Goal: Ask a question

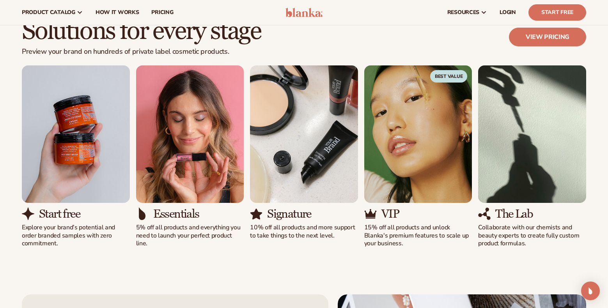
scroll to position [681, 0]
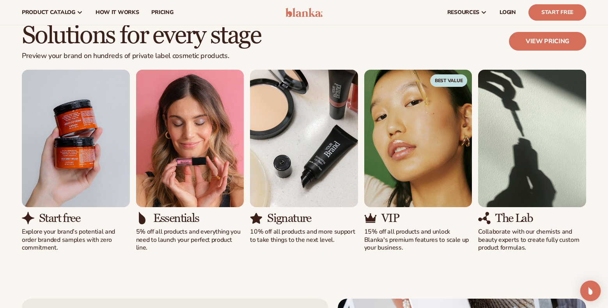
click at [589, 291] on img "Open Intercom Messenger" at bounding box center [590, 291] width 10 height 10
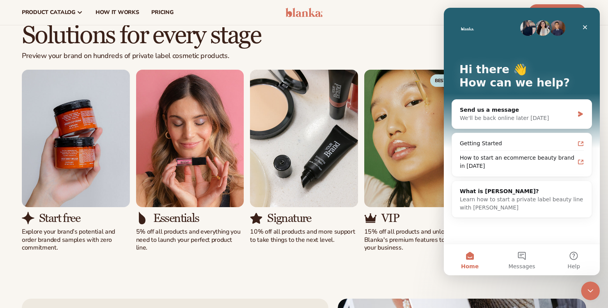
scroll to position [0, 0]
click at [524, 257] on button "Messages" at bounding box center [522, 259] width 52 height 31
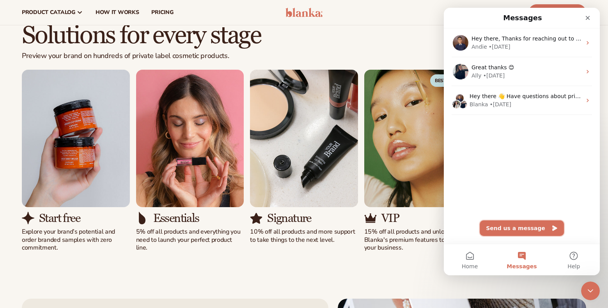
click at [512, 227] on button "Send us a message" at bounding box center [522, 229] width 84 height 16
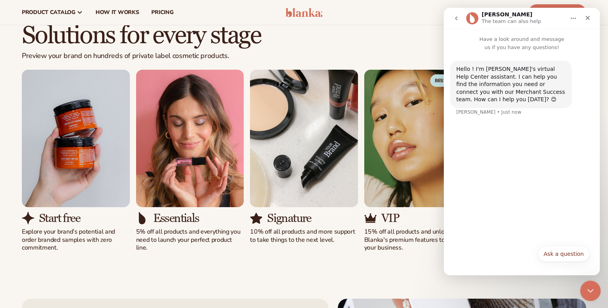
click at [591, 289] on icon "Close Intercom Messenger" at bounding box center [589, 289] width 9 height 9
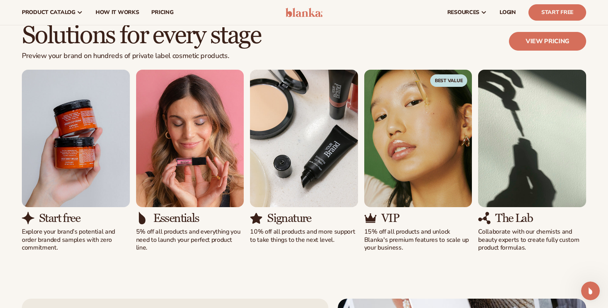
click at [480, 232] on p "Collaborate with our chemists and beauty experts to create fully custom product…" at bounding box center [532, 240] width 108 height 24
click at [531, 225] on div "The Lab Collaborate with our chemists and beauty experts to create fully custom…" at bounding box center [532, 232] width 108 height 40
click at [522, 238] on div "Start free Explore your brand’s potential and order branded samples with zero c…" at bounding box center [304, 161] width 564 height 183
click at [475, 233] on div "Start free Explore your brand’s potential and order branded samples with zero c…" at bounding box center [304, 161] width 564 height 183
click at [482, 232] on p "Collaborate with our chemists and beauty experts to create fully custom product…" at bounding box center [532, 240] width 108 height 24
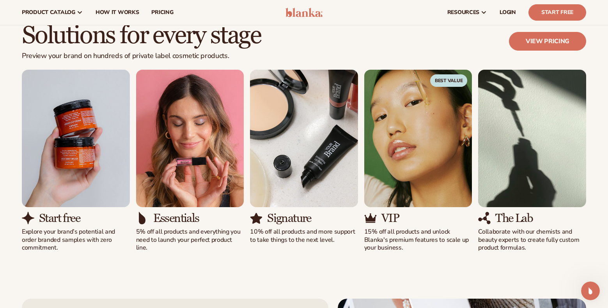
click at [482, 232] on p "Collaborate with our chemists and beauty experts to create fully custom product…" at bounding box center [532, 240] width 108 height 24
click at [525, 238] on p "Collaborate with our chemists and beauty experts to create fully custom product…" at bounding box center [532, 240] width 108 height 24
click at [589, 290] on icon "Open Intercom Messenger" at bounding box center [589, 290] width 13 height 13
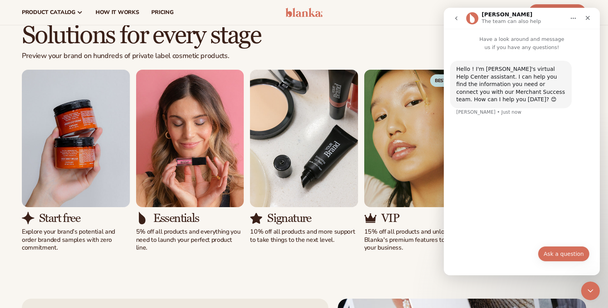
click at [558, 254] on button "Ask a question" at bounding box center [564, 254] width 52 height 16
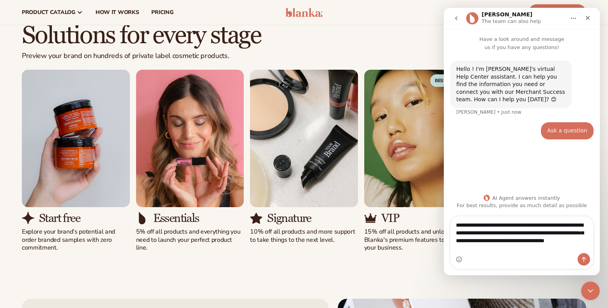
type textarea "**********"
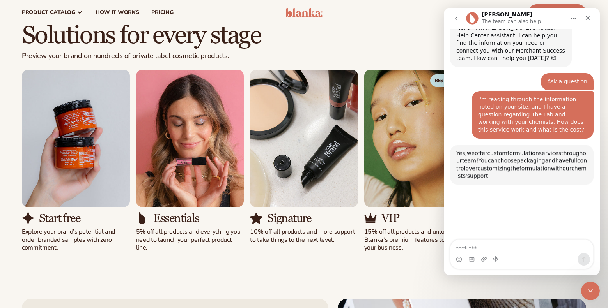
scroll to position [106, 0]
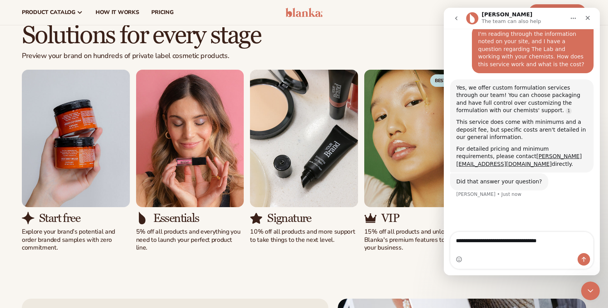
type textarea "**********"
drag, startPoint x: 455, startPoint y: 87, endPoint x: 578, endPoint y: 159, distance: 142.4
click at [578, 159] on div "Yes, we offer custom formulation services through our team! You can choose pack…" at bounding box center [521, 127] width 143 height 94
copy div "Yes, we offer custom formulation services through our team! You can choose pack…"
click at [588, 19] on icon "Close" at bounding box center [588, 18] width 6 height 6
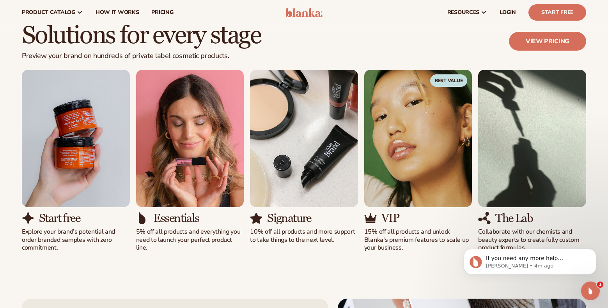
scroll to position [0, 0]
click at [592, 284] on div "Open Intercom Messenger" at bounding box center [589, 290] width 26 height 26
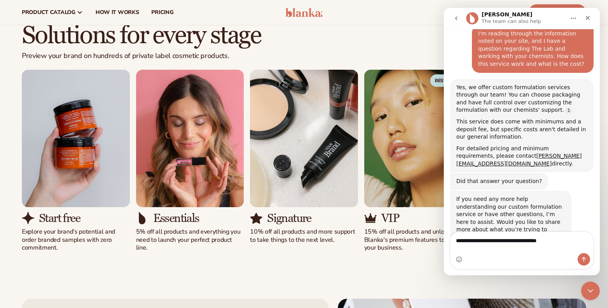
scroll to position [114, 0]
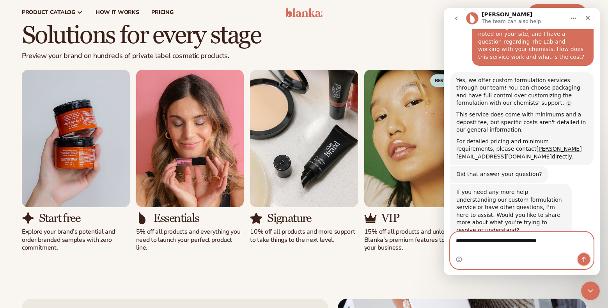
click at [584, 259] on icon "Send a message…" at bounding box center [584, 260] width 6 height 6
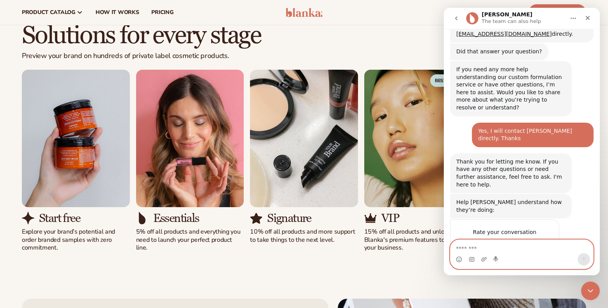
scroll to position [241, 0]
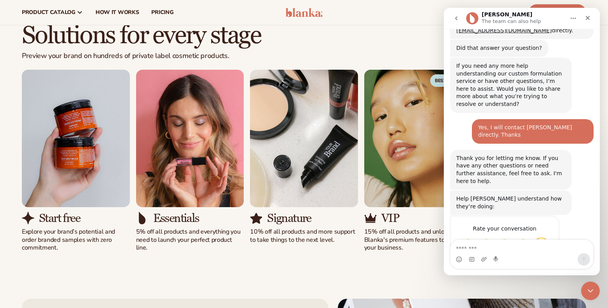
click at [542, 237] on span "Amazing" at bounding box center [541, 244] width 14 height 14
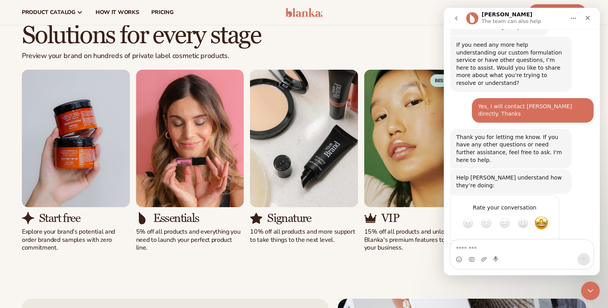
click at [545, 244] on div "Submit" at bounding box center [545, 252] width 16 height 16
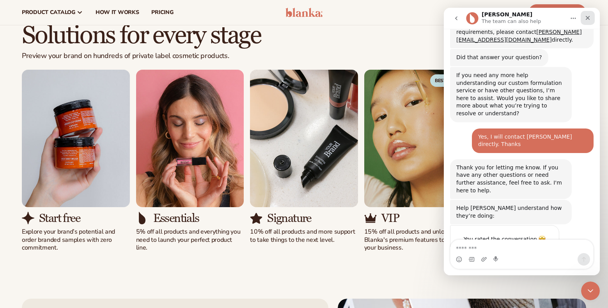
click at [588, 18] on icon "Close" at bounding box center [588, 18] width 6 height 6
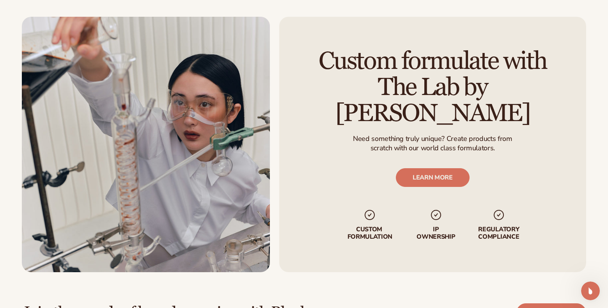
scroll to position [1879, 0]
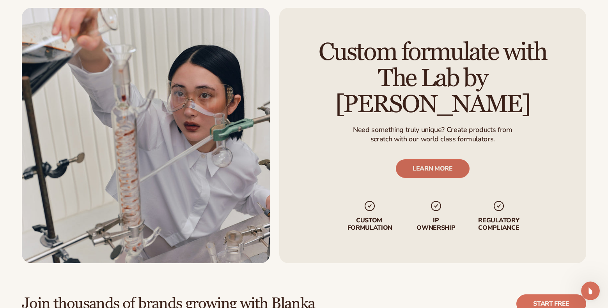
click at [429, 159] on link "LEARN MORE" at bounding box center [433, 168] width 74 height 19
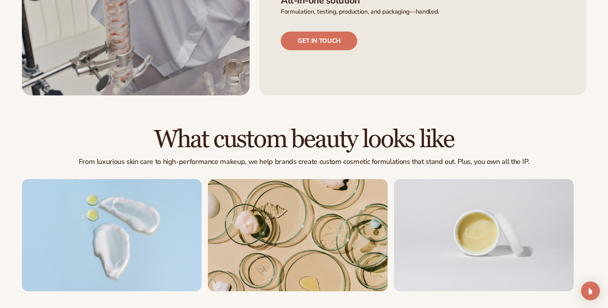
scroll to position [406, 0]
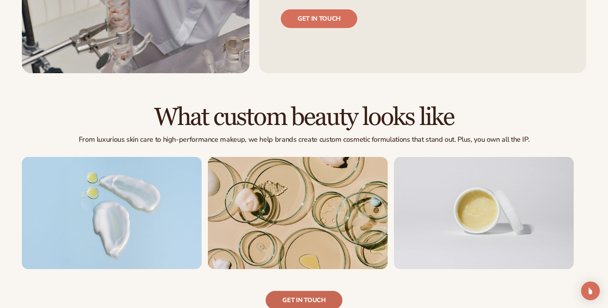
click at [301, 298] on link "Get in touch" at bounding box center [304, 300] width 76 height 19
